Goal: Task Accomplishment & Management: Use online tool/utility

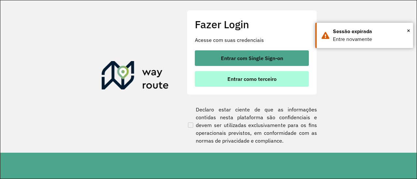
click at [265, 80] on span "Entrar como terceiro" at bounding box center [251, 79] width 49 height 5
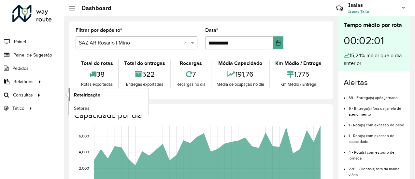
click at [80, 96] on span "Roteirização" at bounding box center [87, 95] width 26 height 7
click at [84, 94] on span "Roteirização" at bounding box center [87, 95] width 26 height 7
click at [85, 94] on span "Roteirização" at bounding box center [87, 95] width 26 height 7
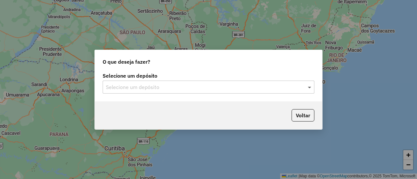
click at [309, 89] on span at bounding box center [310, 87] width 8 height 8
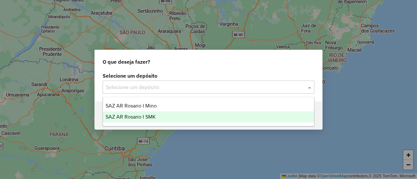
click at [149, 117] on span "SAZ AR Rosario I SMK" at bounding box center [130, 117] width 50 height 6
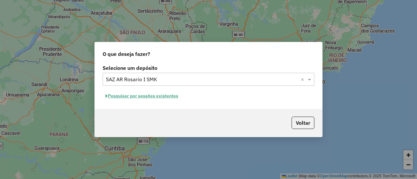
click at [164, 97] on button "Pesquisar por sessões existentes" at bounding box center [142, 96] width 78 height 10
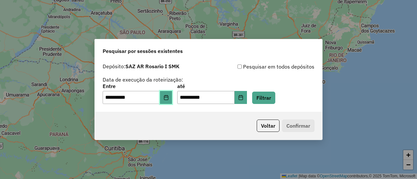
click at [168, 100] on icon "Choose Date" at bounding box center [166, 97] width 4 height 5
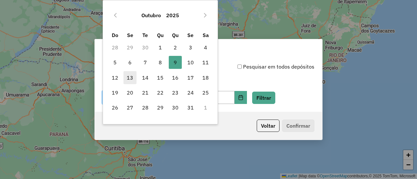
click at [130, 78] on span "13" at bounding box center [129, 77] width 13 height 13
type input "**********"
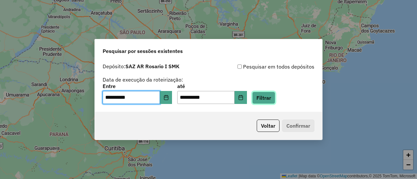
click at [274, 99] on button "Filtrar" at bounding box center [263, 98] width 23 height 12
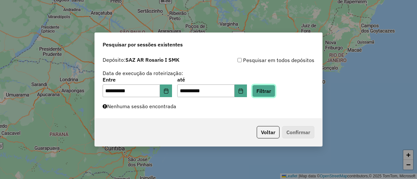
click at [275, 92] on button "Filtrar" at bounding box center [263, 91] width 23 height 12
click at [272, 91] on button "Filtrar" at bounding box center [263, 91] width 23 height 12
click at [272, 92] on button "Filtrar" at bounding box center [263, 91] width 23 height 12
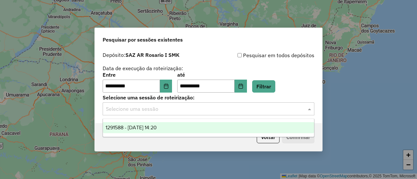
click at [309, 108] on span at bounding box center [310, 109] width 8 height 8
click at [157, 129] on span "1291588 - 13/10/2025 14:20" at bounding box center [130, 128] width 51 height 6
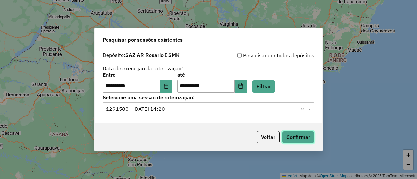
click at [304, 140] on button "Confirmar" at bounding box center [298, 137] width 32 height 12
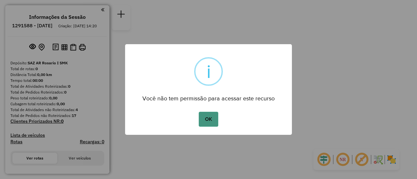
click at [211, 118] on button "OK" at bounding box center [208, 119] width 19 height 15
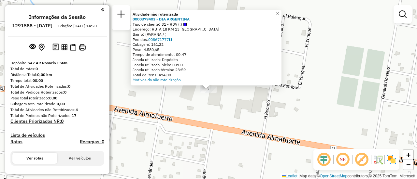
click at [250, 104] on div "Atividade não roteirizada 0000379403 - DIA ARGENTINA Tipo de cliente: 31 - RDV …" at bounding box center [208, 89] width 417 height 179
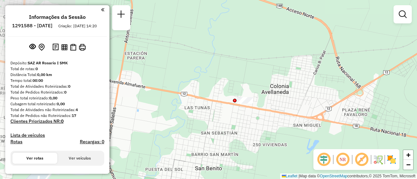
drag, startPoint x: 242, startPoint y: 126, endPoint x: 231, endPoint y: 45, distance: 81.8
click at [230, 45] on div "Janela de atendimento Grade de atendimento Capacidade Transportadoras Veículos …" at bounding box center [208, 89] width 417 height 179
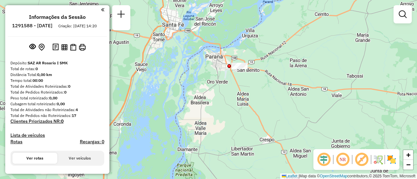
drag, startPoint x: 248, startPoint y: 104, endPoint x: 227, endPoint y: 44, distance: 63.1
click at [227, 44] on div "Janela de atendimento Grade de atendimento Capacidade Transportadoras Veículos …" at bounding box center [208, 89] width 417 height 179
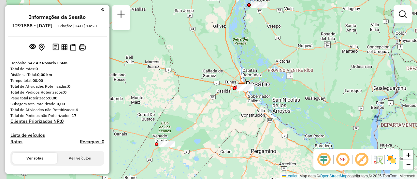
drag, startPoint x: 248, startPoint y: 96, endPoint x: 272, endPoint y: 41, distance: 60.1
click at [273, 39] on div "Janela de atendimento Grade de atendimento Capacidade Transportadoras Veículos …" at bounding box center [208, 89] width 417 height 179
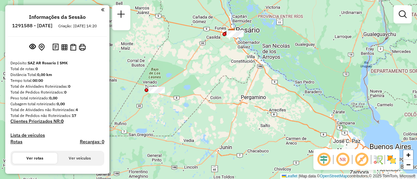
drag, startPoint x: 274, startPoint y: 88, endPoint x: 262, endPoint y: 45, distance: 44.1
click at [262, 45] on div "Janela de atendimento Grade de atendimento Capacidade Transportadoras Veículos …" at bounding box center [208, 89] width 417 height 179
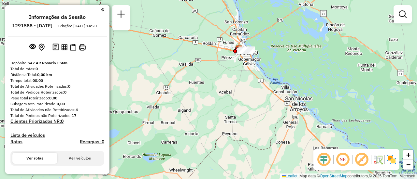
drag, startPoint x: 237, startPoint y: 86, endPoint x: 238, endPoint y: 90, distance: 4.0
click at [238, 90] on div "Janela de atendimento Grade de atendimento Capacidade Transportadoras Veículos …" at bounding box center [208, 89] width 417 height 179
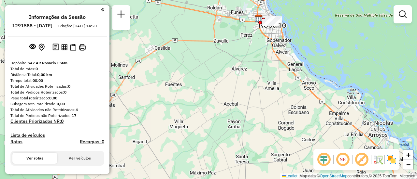
drag, startPoint x: 236, startPoint y: 63, endPoint x: 396, endPoint y: 26, distance: 164.5
click at [375, 27] on div "Janela de atendimento Grade de atendimento Capacidade Transportadoras Veículos …" at bounding box center [208, 89] width 417 height 179
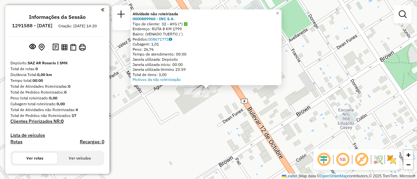
click at [295, 104] on div "Atividade não roteirizada 0000889960 - INC S.A. Tipo de cliente: 32 - AYG (^) E…" at bounding box center [208, 89] width 417 height 179
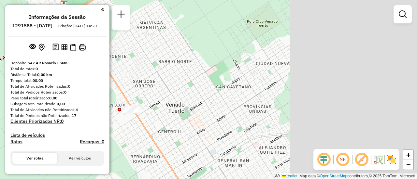
drag, startPoint x: 311, startPoint y: 89, endPoint x: 190, endPoint y: 96, distance: 120.6
click at [142, 103] on div "Janela de atendimento Grade de atendimento Capacidade Transportadoras Veículos …" at bounding box center [208, 89] width 417 height 179
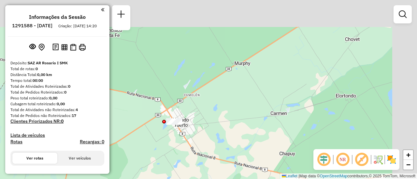
drag, startPoint x: 290, startPoint y: 82, endPoint x: 231, endPoint y: 109, distance: 65.0
click at [219, 111] on div "Janela de atendimento Grade de atendimento Capacidade Transportadoras Veículos …" at bounding box center [208, 89] width 417 height 179
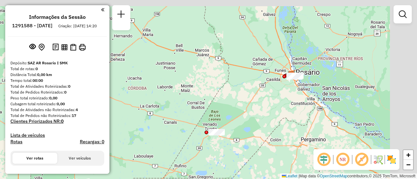
drag, startPoint x: 311, startPoint y: 90, endPoint x: 288, endPoint y: 120, distance: 37.2
click at [277, 122] on div "Janela de atendimento Grade de atendimento Capacidade Transportadoras Veículos …" at bounding box center [208, 89] width 417 height 179
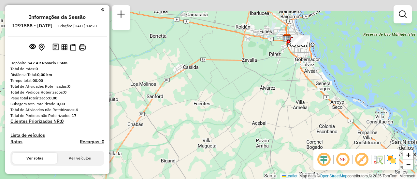
drag, startPoint x: 293, startPoint y: 95, endPoint x: 282, endPoint y: 149, distance: 55.2
click at [282, 149] on div "Janela de atendimento Grade de atendimento Capacidade Transportadoras Veículos …" at bounding box center [208, 89] width 417 height 179
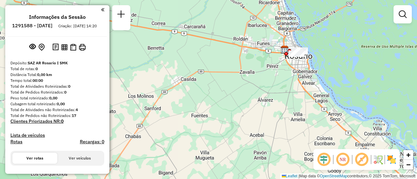
drag, startPoint x: 282, startPoint y: 118, endPoint x: 278, endPoint y: 137, distance: 20.2
click at [278, 137] on div "Janela de atendimento Grade de atendimento Capacidade Transportadoras Veículos …" at bounding box center [208, 89] width 417 height 179
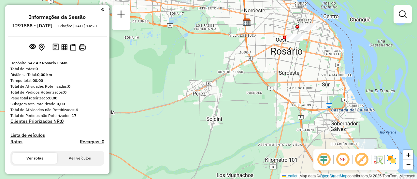
drag, startPoint x: 288, startPoint y: 59, endPoint x: 286, endPoint y: 141, distance: 81.4
click at [286, 140] on div "Janela de atendimento Grade de atendimento Capacidade Transportadoras Veículos …" at bounding box center [208, 89] width 417 height 179
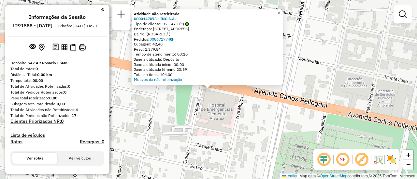
click at [196, 99] on div "Atividade não roteirizada 0000147073 - INC S.A. Tipo de cliente: 32 - AYG (^) E…" at bounding box center [208, 89] width 417 height 179
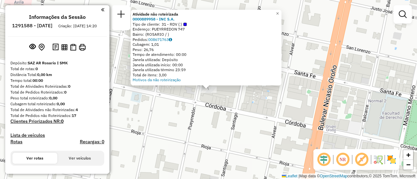
click at [256, 115] on div "Atividade não roteirizada 0000889958 - INC S.A. Tipo de cliente: 31 - RDV (:) E…" at bounding box center [208, 89] width 417 height 179
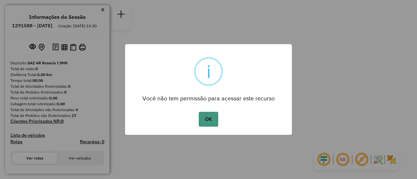
click at [210, 120] on button "OK" at bounding box center [208, 119] width 19 height 15
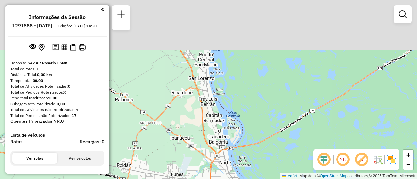
drag, startPoint x: 233, startPoint y: 60, endPoint x: 269, endPoint y: 195, distance: 139.1
click at [269, 179] on html "**********" at bounding box center [208, 89] width 417 height 179
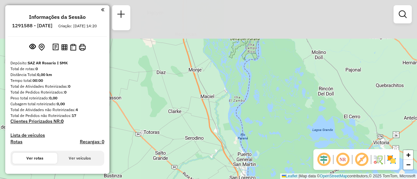
drag, startPoint x: 234, startPoint y: 106, endPoint x: 244, endPoint y: 142, distance: 36.8
click at [245, 158] on div "Janela de atendimento Grade de atendimento Capacidade Transportadoras Veículos …" at bounding box center [208, 89] width 417 height 179
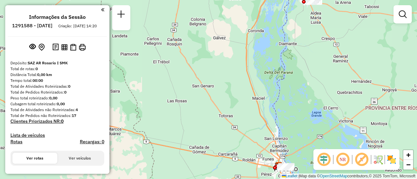
drag, startPoint x: 258, startPoint y: 92, endPoint x: 291, endPoint y: 65, distance: 42.7
click at [291, 65] on div "Janela de atendimento Grade de atendimento Capacidade Transportadoras Veículos …" at bounding box center [208, 89] width 417 height 179
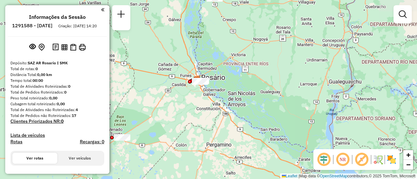
drag, startPoint x: 229, startPoint y: 91, endPoint x: 169, endPoint y: 83, distance: 60.1
click at [145, 83] on div "Janela de atendimento Grade de atendimento Capacidade Transportadoras Veículos …" at bounding box center [208, 89] width 417 height 179
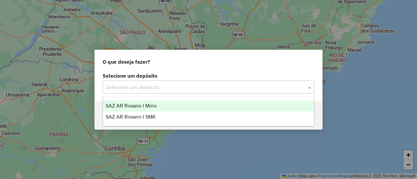
click at [310, 88] on span at bounding box center [310, 87] width 8 height 8
click at [146, 105] on span "SAZ AR Rosario I Mino" at bounding box center [130, 106] width 51 height 6
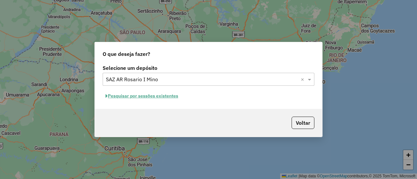
click at [155, 96] on button "Pesquisar por sessões existentes" at bounding box center [142, 96] width 78 height 10
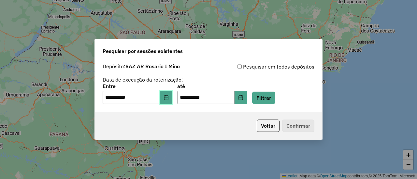
click at [168, 96] on icon "Choose Date" at bounding box center [166, 97] width 4 height 5
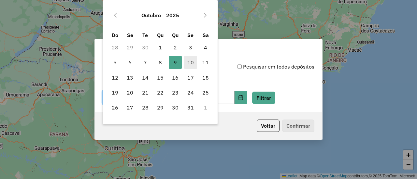
click at [192, 61] on span "10" at bounding box center [190, 62] width 13 height 13
type input "**********"
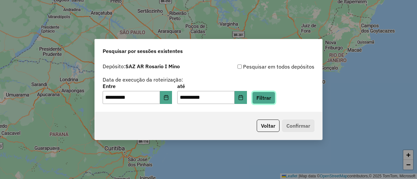
drag, startPoint x: 272, startPoint y: 98, endPoint x: 292, endPoint y: 98, distance: 19.9
click at [272, 98] on button "Filtrar" at bounding box center [263, 98] width 23 height 12
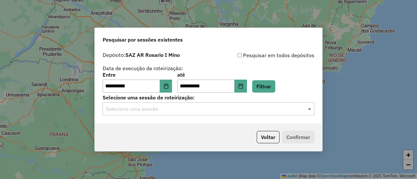
click at [310, 110] on span at bounding box center [310, 109] width 8 height 8
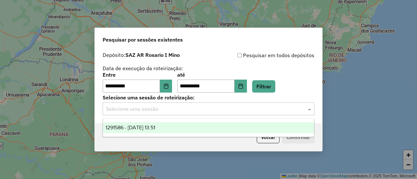
click at [152, 128] on span "1291586 - [DATE] 13:51" at bounding box center [129, 128] width 49 height 6
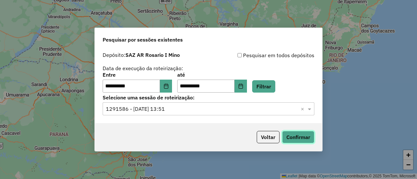
click at [295, 139] on button "Confirmar" at bounding box center [298, 137] width 32 height 12
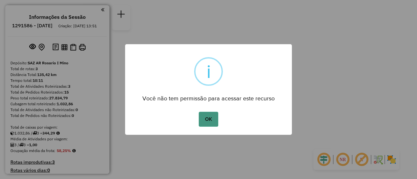
click at [207, 121] on button "OK" at bounding box center [208, 119] width 19 height 15
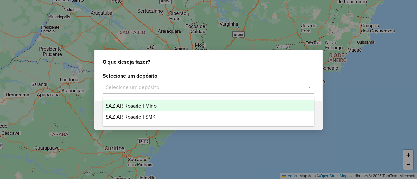
click at [310, 88] on span at bounding box center [310, 87] width 8 height 8
click at [150, 105] on span "SAZ AR Rosario I Mino" at bounding box center [130, 106] width 51 height 6
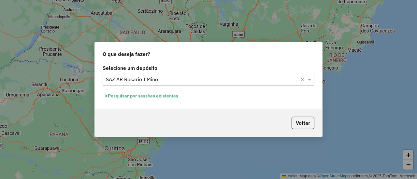
click at [162, 96] on button "Pesquisar por sessões existentes" at bounding box center [142, 96] width 78 height 10
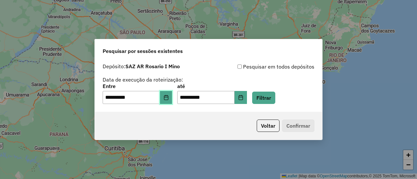
click at [169, 98] on icon "Choose Date" at bounding box center [165, 97] width 5 height 5
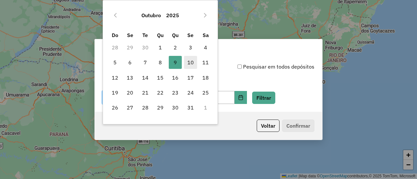
click at [190, 63] on span "10" at bounding box center [190, 62] width 13 height 13
type input "**********"
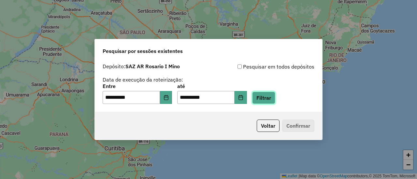
click at [273, 97] on button "Filtrar" at bounding box center [263, 98] width 23 height 12
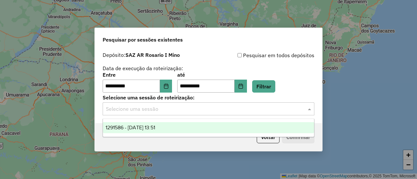
click at [310, 110] on span at bounding box center [310, 109] width 8 height 8
click at [155, 128] on span "1291586 - [DATE] 13:51" at bounding box center [129, 128] width 49 height 6
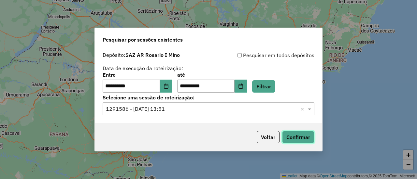
click at [301, 139] on button "Confirmar" at bounding box center [298, 137] width 32 height 12
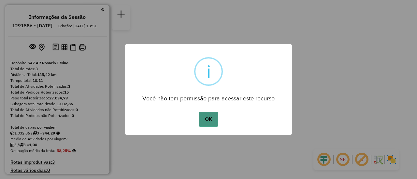
click at [206, 118] on button "OK" at bounding box center [208, 119] width 19 height 15
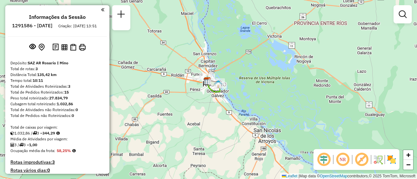
drag, startPoint x: 253, startPoint y: 95, endPoint x: 261, endPoint y: 15, distance: 80.2
click at [258, 17] on div "Janela de atendimento Grade de atendimento Capacidade Transportadoras Veículos …" at bounding box center [208, 89] width 417 height 179
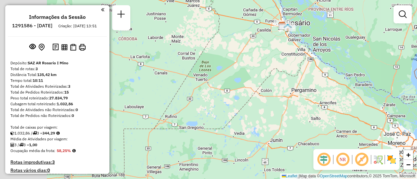
drag, startPoint x: 257, startPoint y: 93, endPoint x: 331, endPoint y: 69, distance: 78.5
click at [331, 69] on div "Janela de atendimento Grade de atendimento Capacidade Transportadoras Veículos …" at bounding box center [208, 89] width 417 height 179
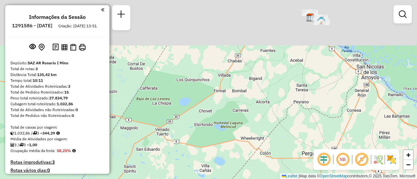
drag, startPoint x: 249, startPoint y: 96, endPoint x: 230, endPoint y: 168, distance: 74.4
click at [230, 168] on div "Janela de atendimento Grade de atendimento Capacidade Transportadoras Veículos …" at bounding box center [208, 89] width 417 height 179
